Goal: Find specific page/section: Find specific page/section

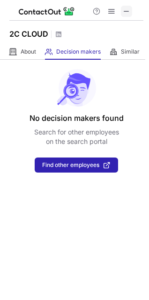
click at [127, 11] on span at bounding box center [127, 12] width 8 height 8
